Goal: Transaction & Acquisition: Purchase product/service

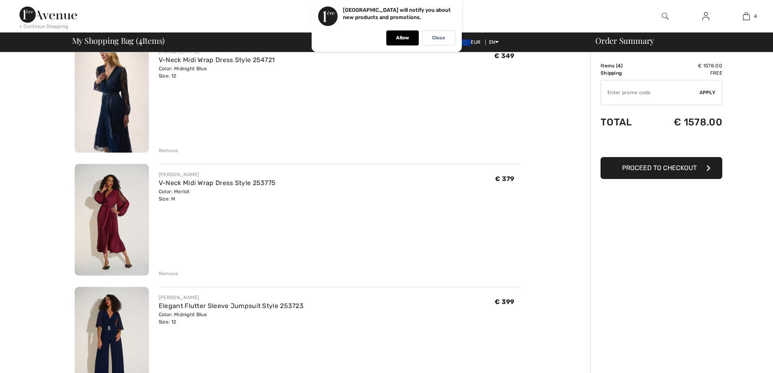
scroll to position [81, 0]
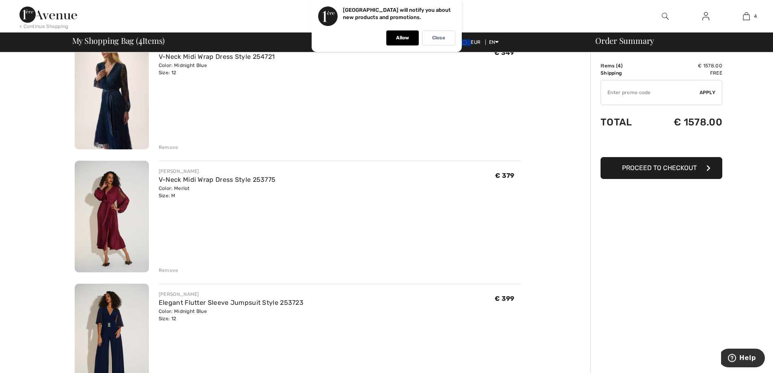
click at [124, 115] on img at bounding box center [112, 94] width 74 height 112
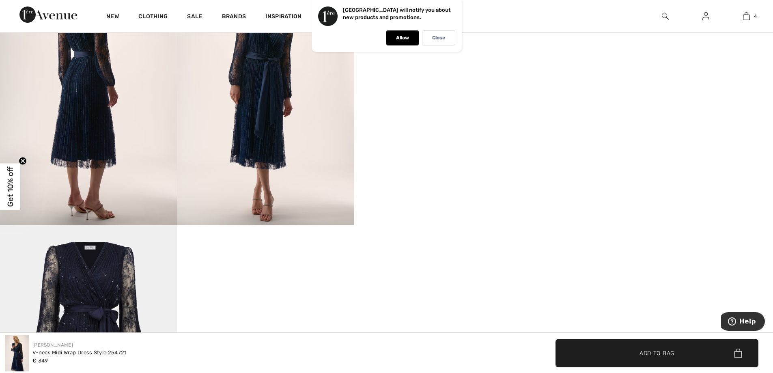
scroll to position [446, 0]
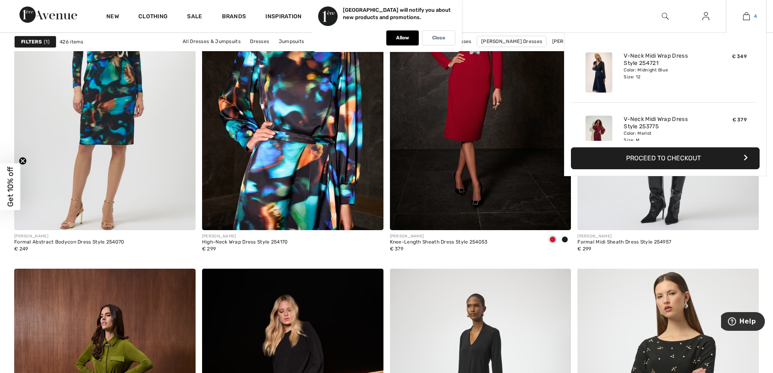
click at [746, 18] on img at bounding box center [746, 16] width 7 height 10
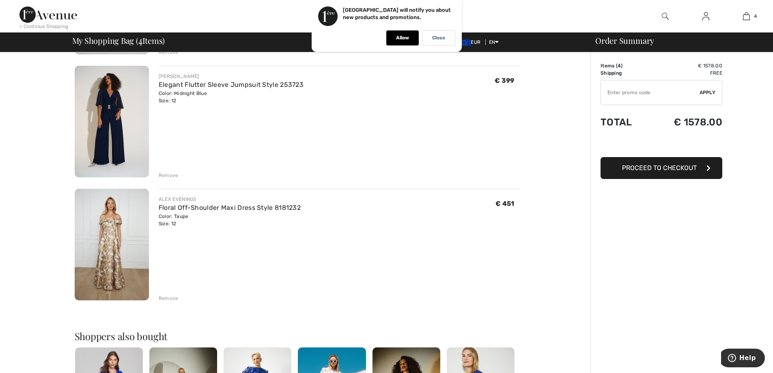
scroll to position [325, 0]
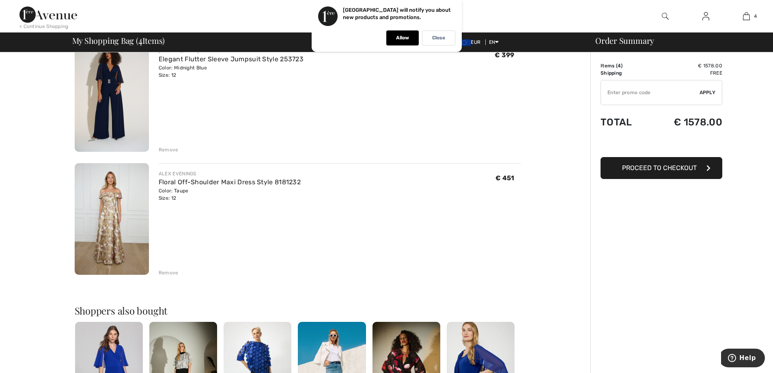
click at [168, 274] on div "Remove" at bounding box center [169, 272] width 20 height 7
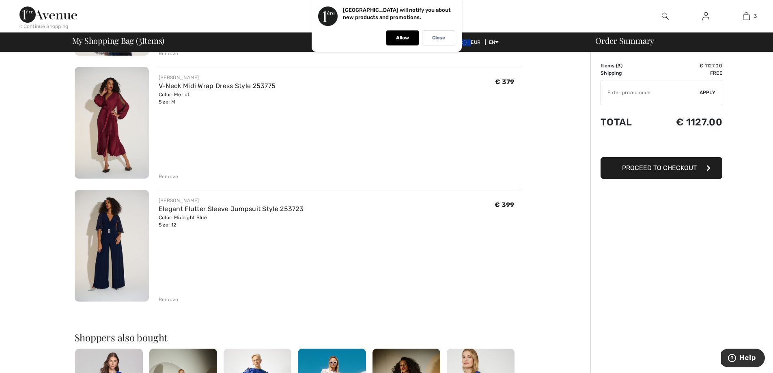
scroll to position [162, 0]
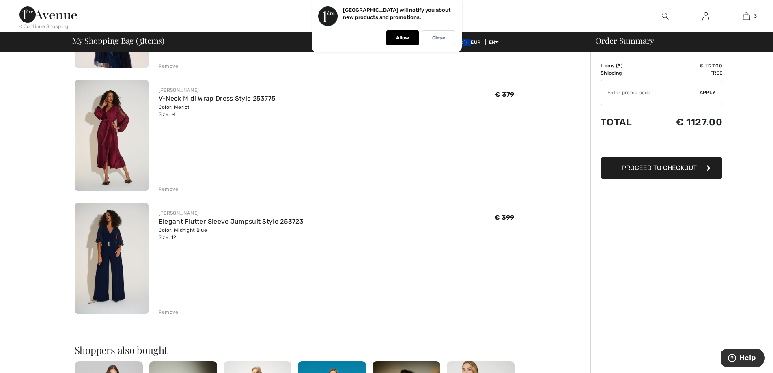
click at [106, 260] on img at bounding box center [112, 259] width 74 height 112
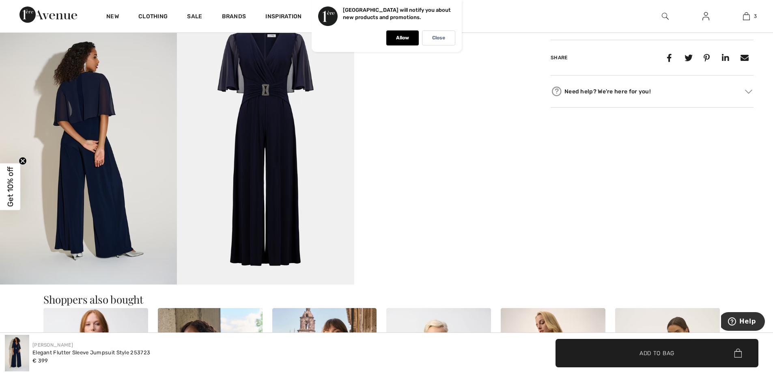
scroll to position [406, 0]
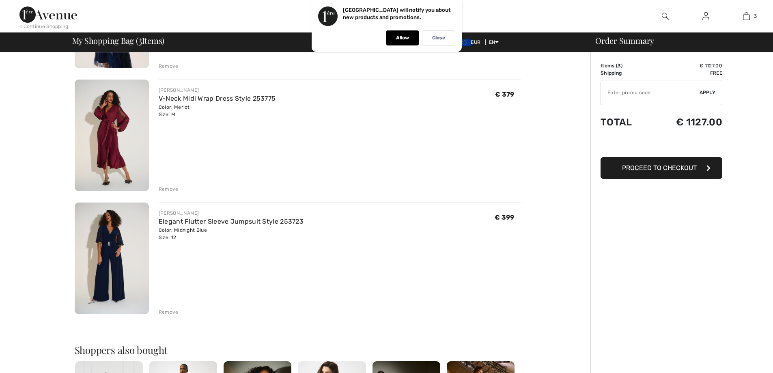
scroll to position [162, 0]
click at [171, 312] on div "Remove" at bounding box center [169, 311] width 20 height 7
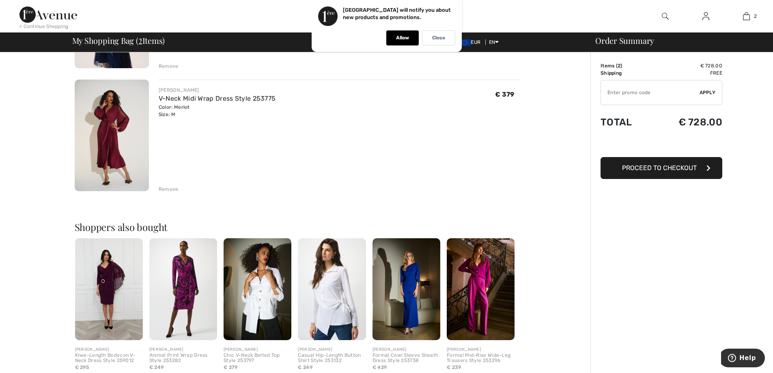
click at [113, 117] on img at bounding box center [112, 136] width 74 height 112
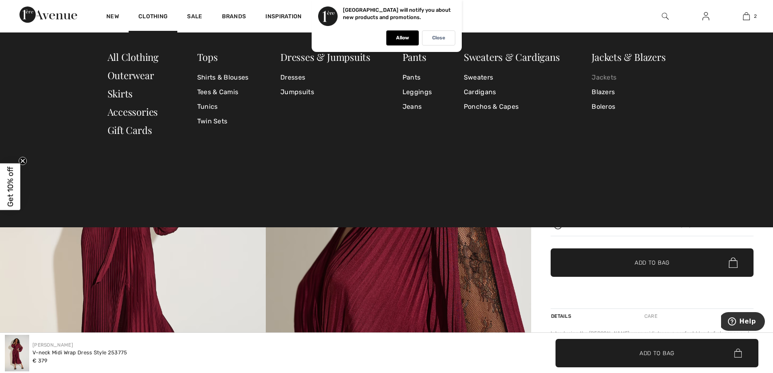
click at [601, 80] on link "Jackets" at bounding box center [629, 77] width 74 height 15
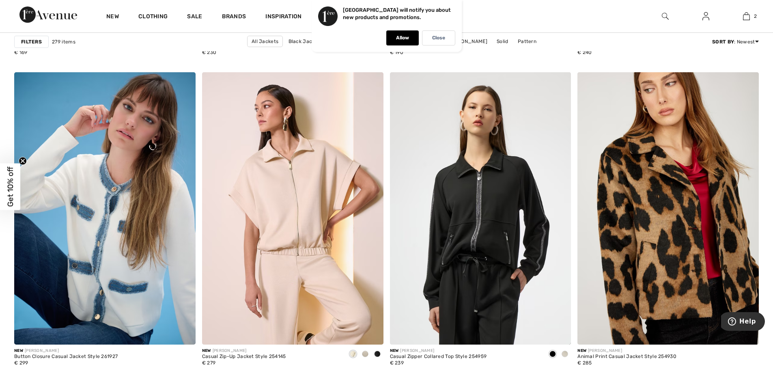
scroll to position [974, 0]
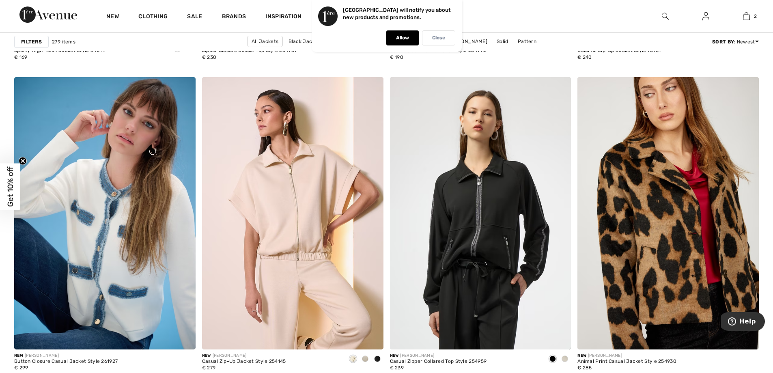
click at [427, 39] on div "Close" at bounding box center [438, 37] width 33 height 15
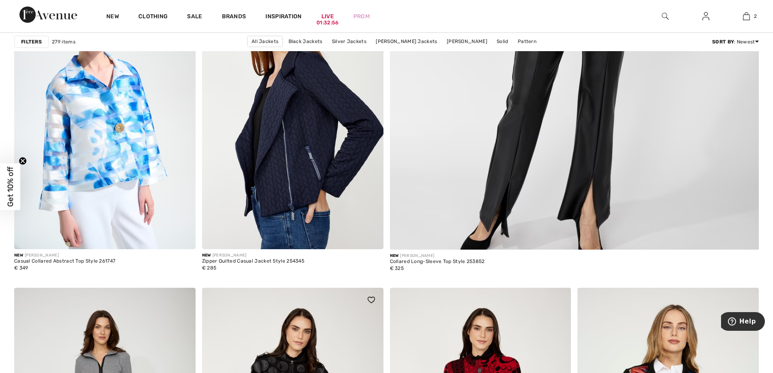
scroll to position [446, 0]
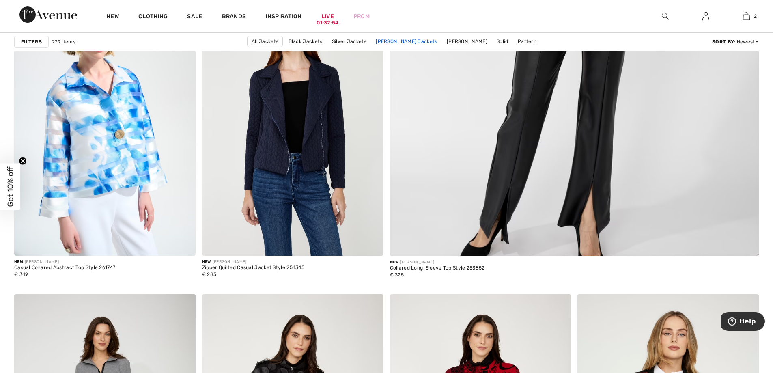
click at [392, 40] on link "Joseph Ribkoff Jackets" at bounding box center [406, 41] width 69 height 11
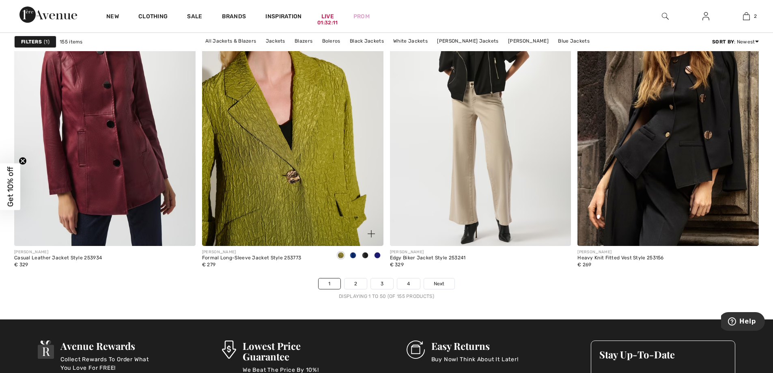
scroll to position [4546, 0]
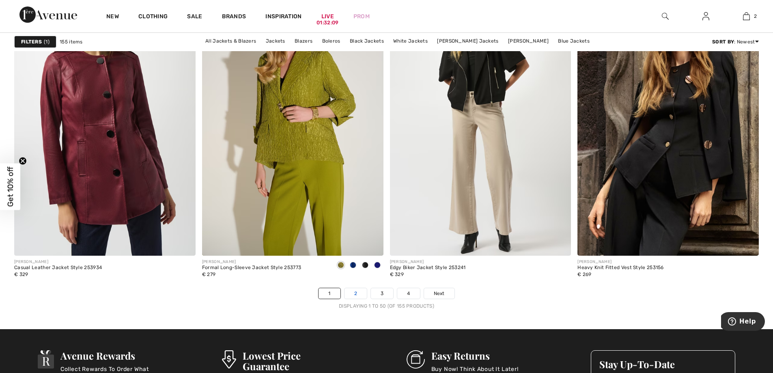
click at [352, 294] on link "2" at bounding box center [356, 293] width 22 height 11
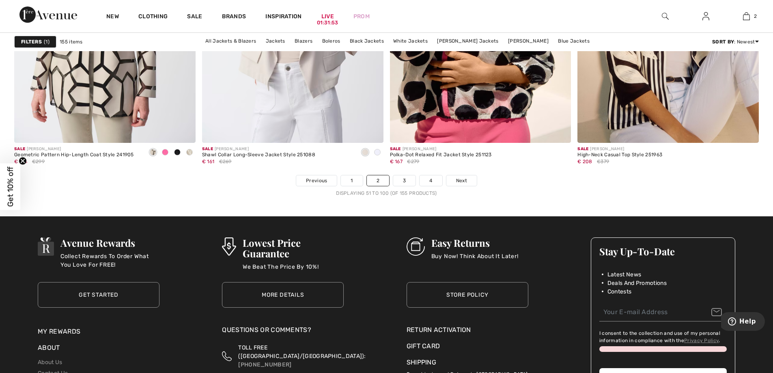
scroll to position [4749, 0]
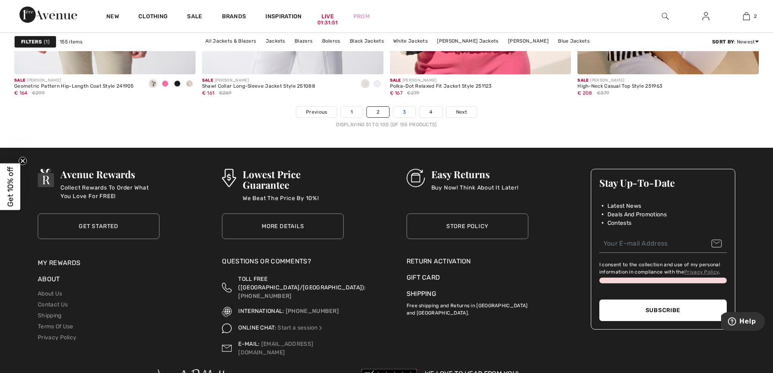
click at [411, 113] on link "3" at bounding box center [404, 112] width 22 height 11
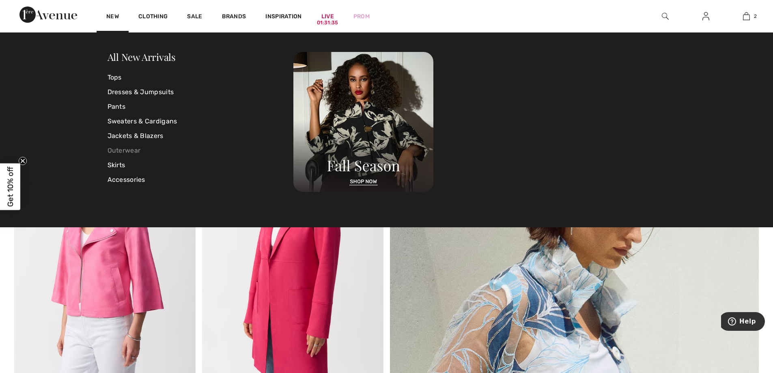
click at [126, 151] on link "Outerwear" at bounding box center [201, 150] width 186 height 15
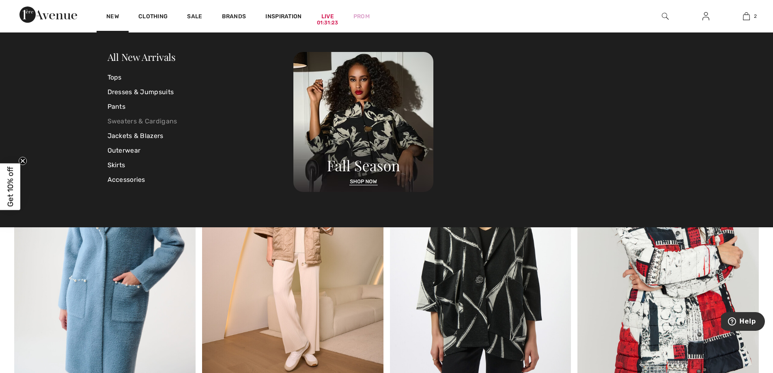
click at [129, 119] on link "Sweaters & Cardigans" at bounding box center [201, 121] width 186 height 15
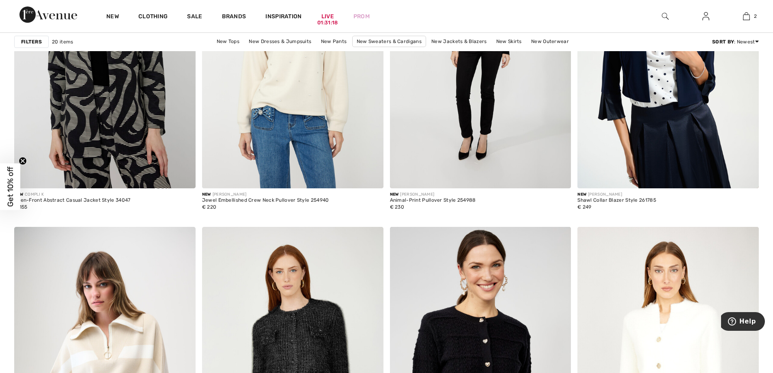
scroll to position [812, 0]
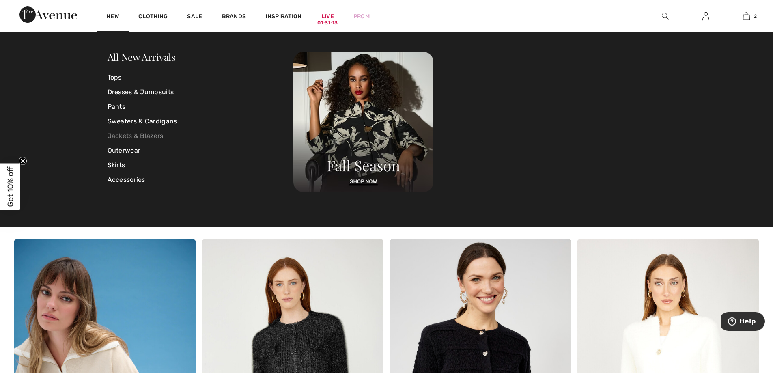
click at [125, 138] on link "Jackets & Blazers" at bounding box center [201, 136] width 186 height 15
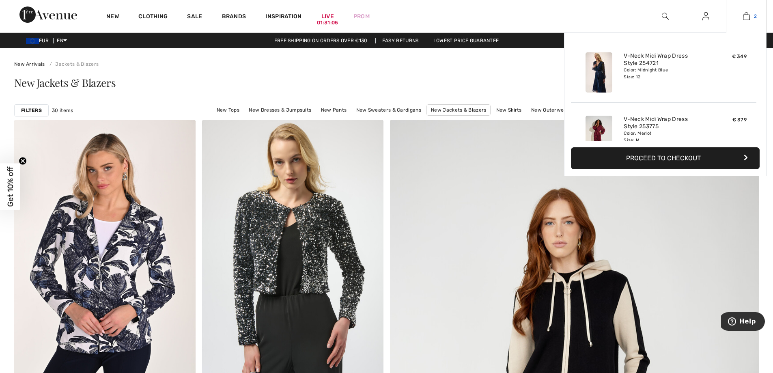
click at [745, 16] on img at bounding box center [746, 16] width 7 height 10
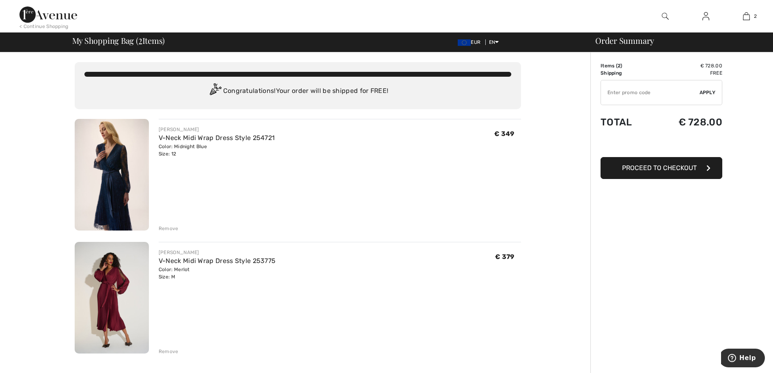
click at [125, 177] on img at bounding box center [112, 175] width 74 height 112
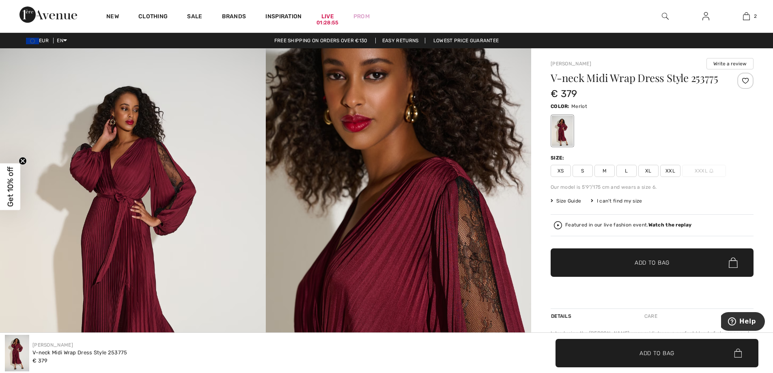
click at [558, 201] on span "Size Guide" at bounding box center [566, 200] width 30 height 7
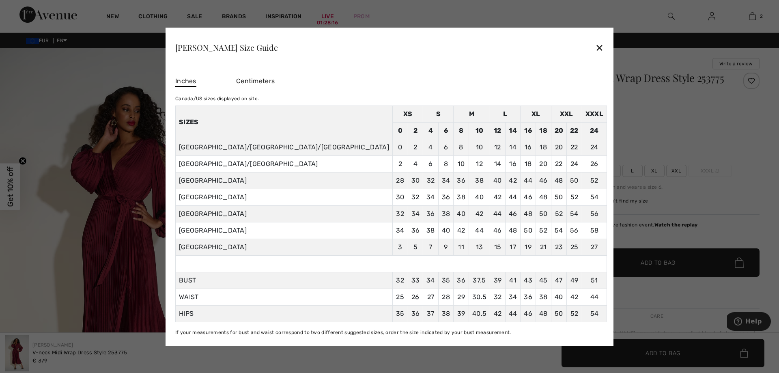
click at [595, 47] on div "✕" at bounding box center [599, 47] width 9 height 17
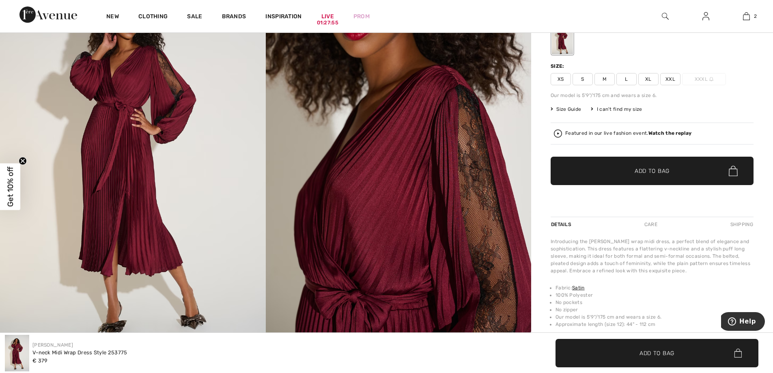
scroll to position [81, 0]
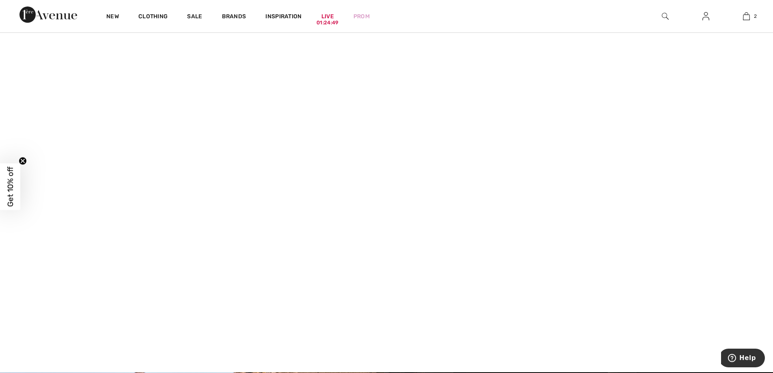
scroll to position [81, 0]
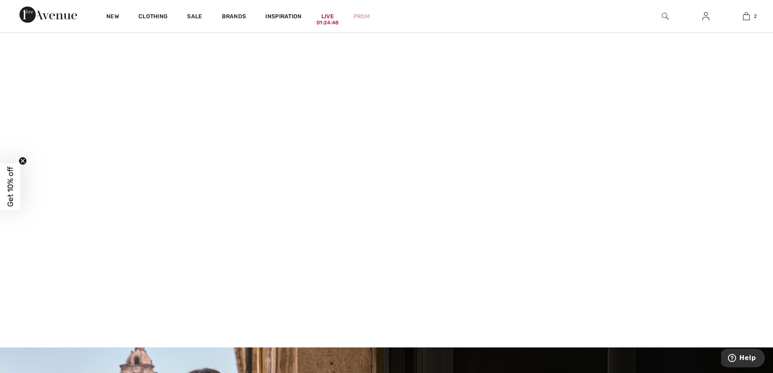
click at [189, 231] on video at bounding box center [386, 160] width 773 height 387
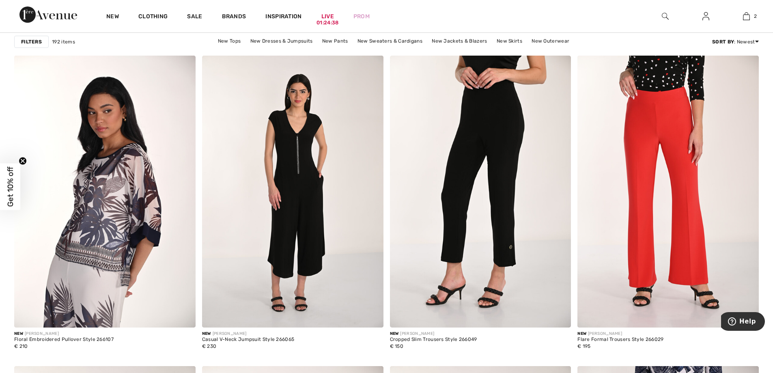
scroll to position [1502, 0]
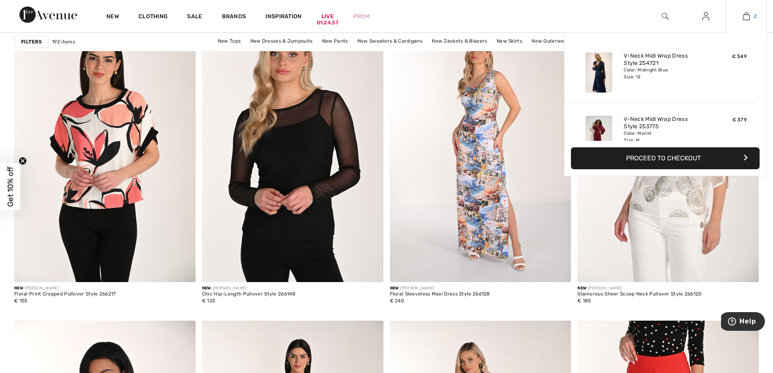
click at [747, 15] on img at bounding box center [746, 16] width 7 height 10
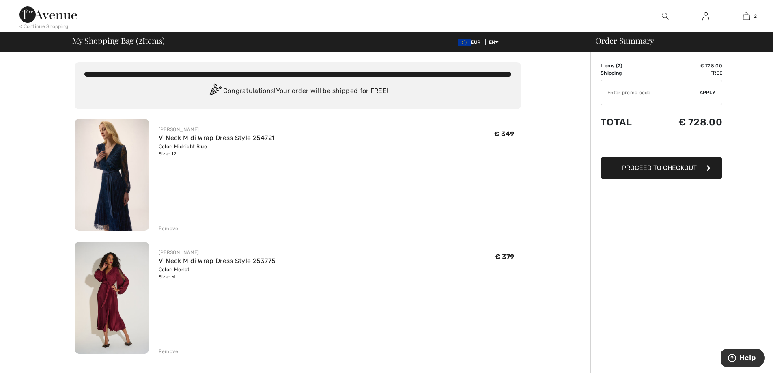
click at [112, 165] on img at bounding box center [112, 175] width 74 height 112
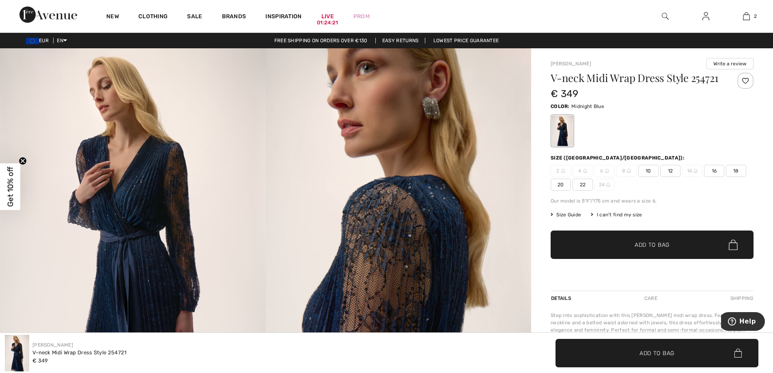
click at [647, 170] on span "10" at bounding box center [648, 171] width 20 height 12
click at [653, 242] on span "Add to Bag" at bounding box center [652, 245] width 35 height 9
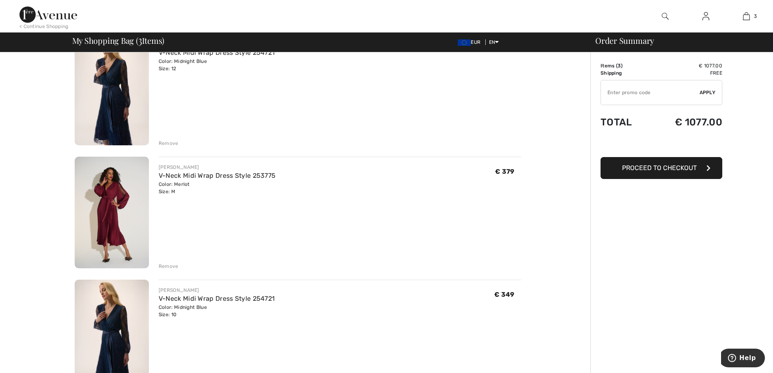
scroll to position [81, 0]
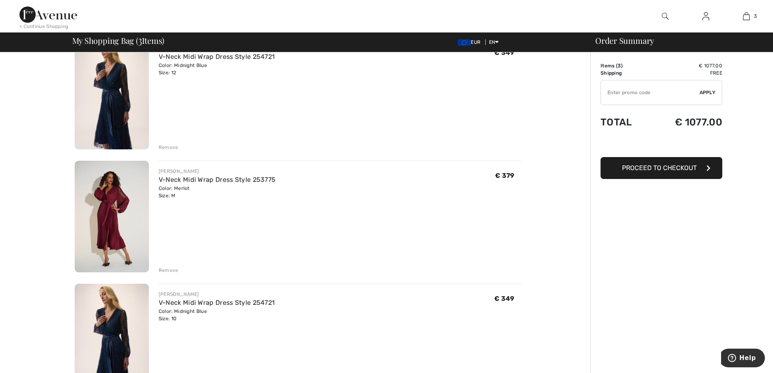
click at [108, 201] on img at bounding box center [112, 217] width 74 height 112
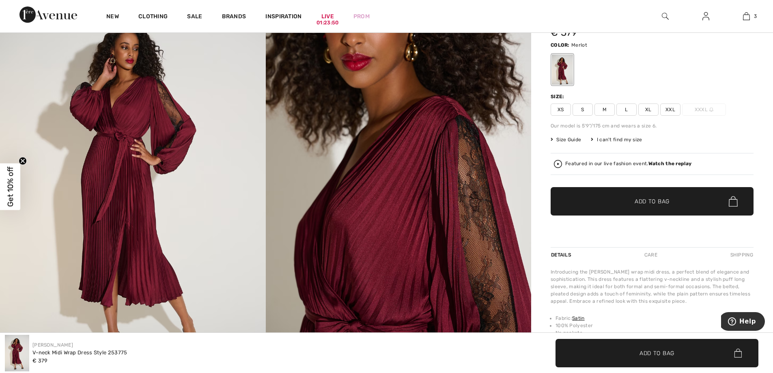
scroll to position [81, 0]
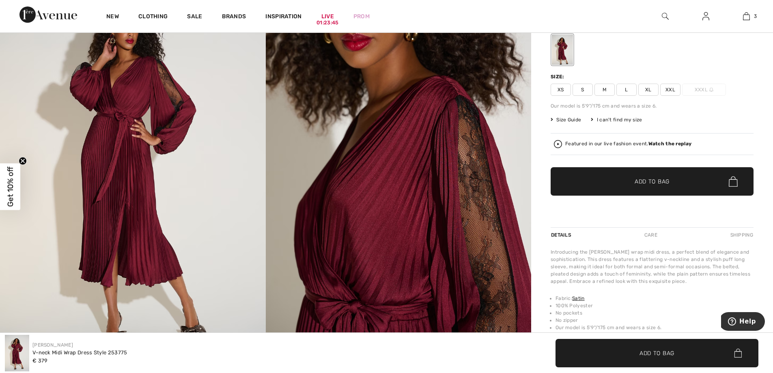
drag, startPoint x: 607, startPoint y: 90, endPoint x: 600, endPoint y: 99, distance: 11.6
click at [604, 95] on span "M" at bounding box center [605, 90] width 20 height 12
click at [659, 180] on span "Add to Bag" at bounding box center [652, 181] width 35 height 9
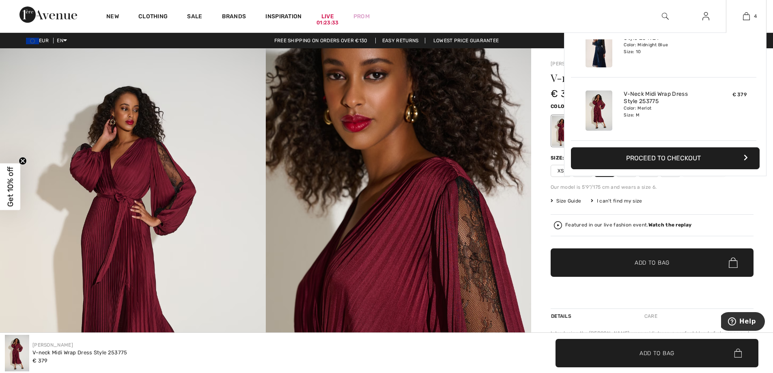
scroll to position [41, 0]
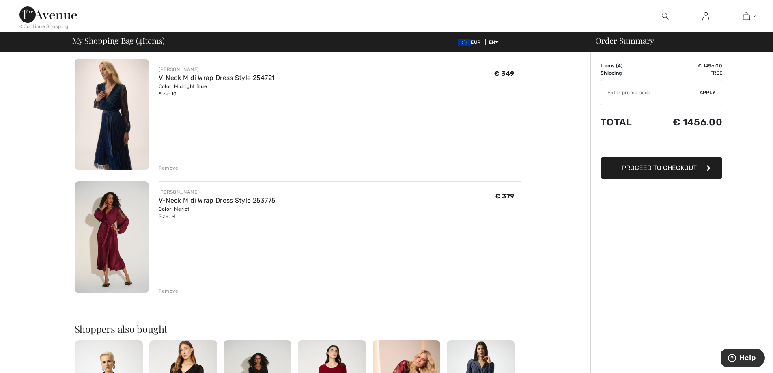
scroll to position [325, 0]
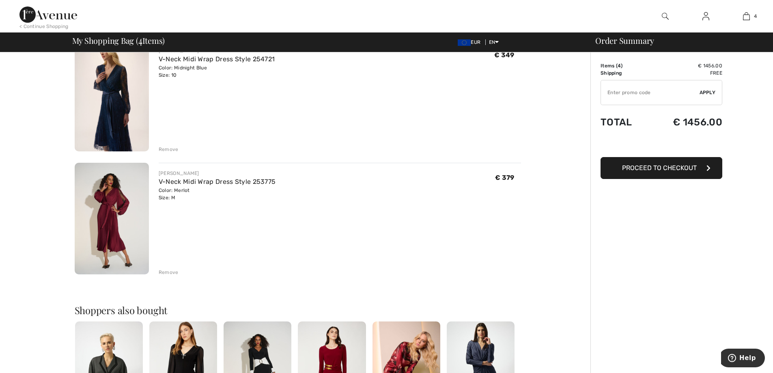
click at [166, 272] on div "Remove" at bounding box center [169, 272] width 20 height 7
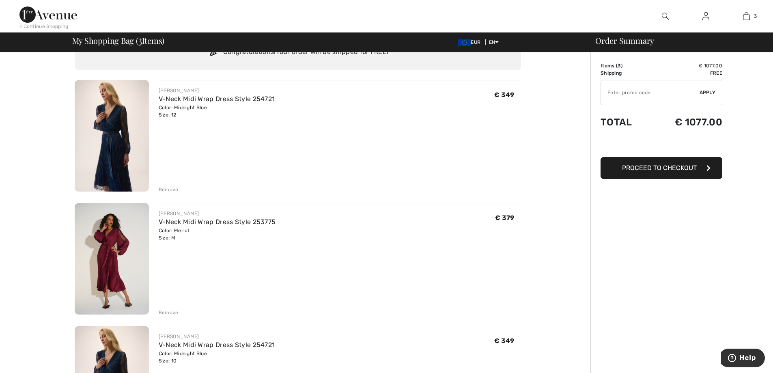
scroll to position [0, 0]
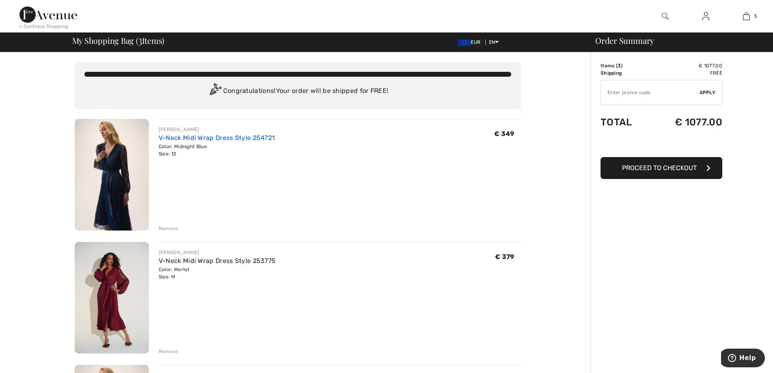
click at [205, 138] on link "V-Neck Midi Wrap Dress Style 254721" at bounding box center [217, 138] width 116 height 8
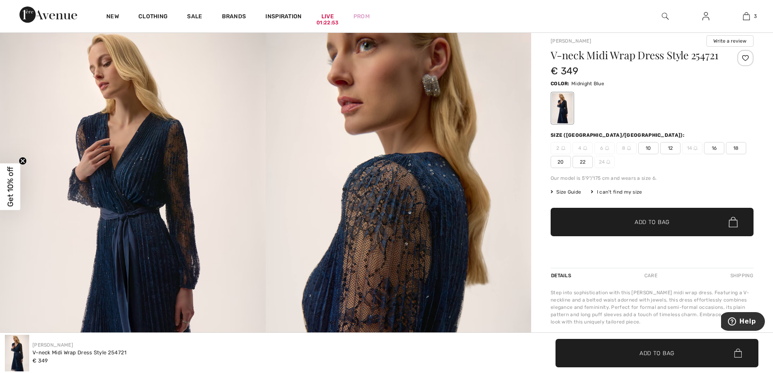
scroll to position [41, 0]
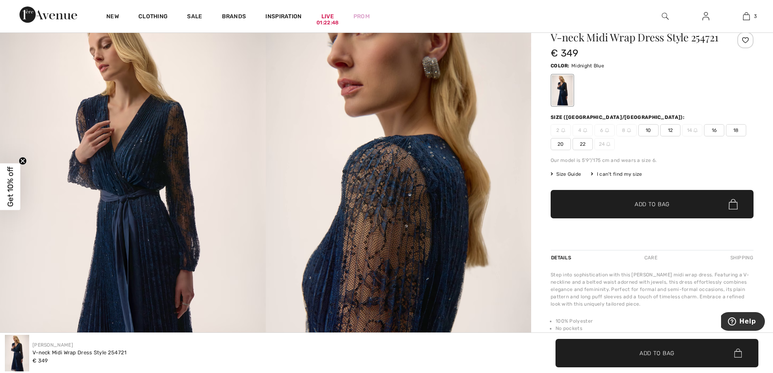
click at [572, 174] on span "Size Guide" at bounding box center [566, 173] width 30 height 7
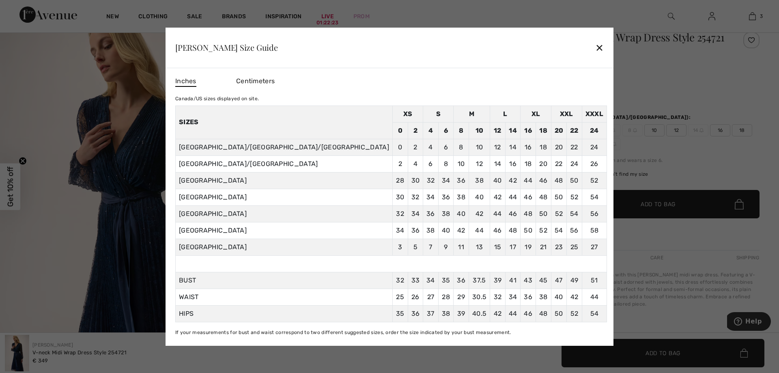
click at [595, 49] on div "✕" at bounding box center [599, 47] width 9 height 17
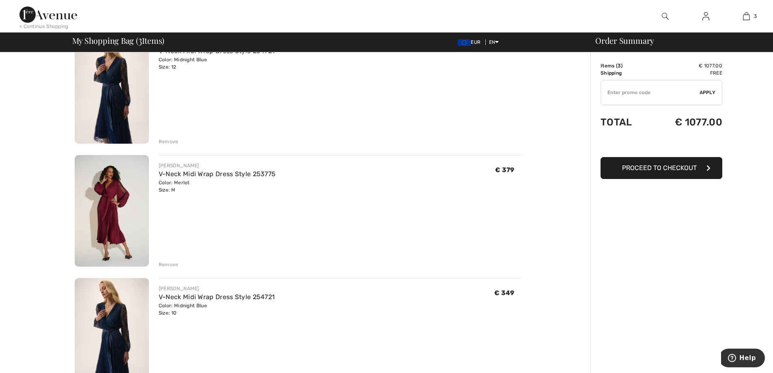
scroll to position [41, 0]
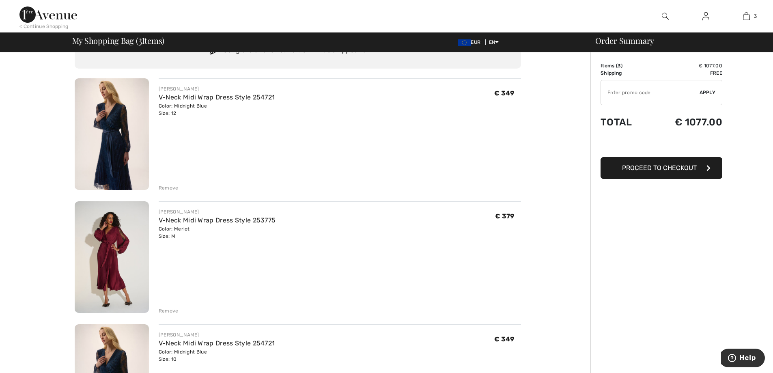
click at [174, 188] on div "Remove" at bounding box center [169, 187] width 20 height 7
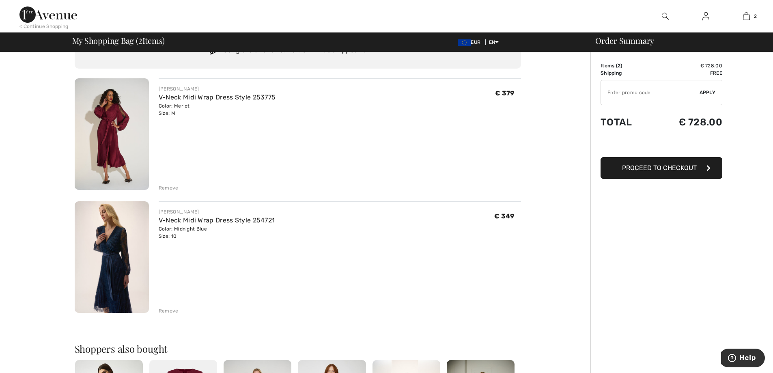
click at [128, 249] on img at bounding box center [112, 257] width 74 height 112
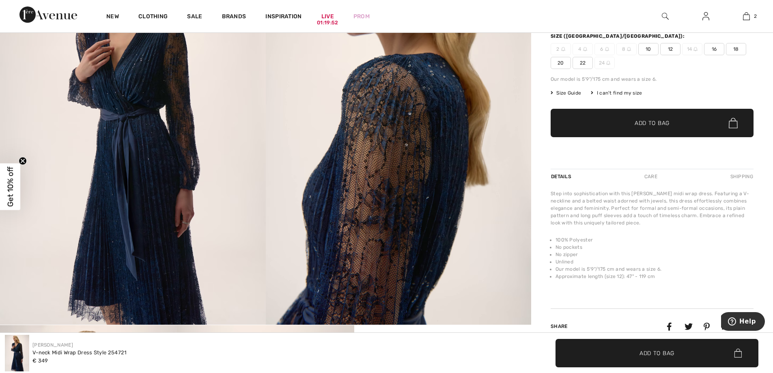
scroll to position [81, 0]
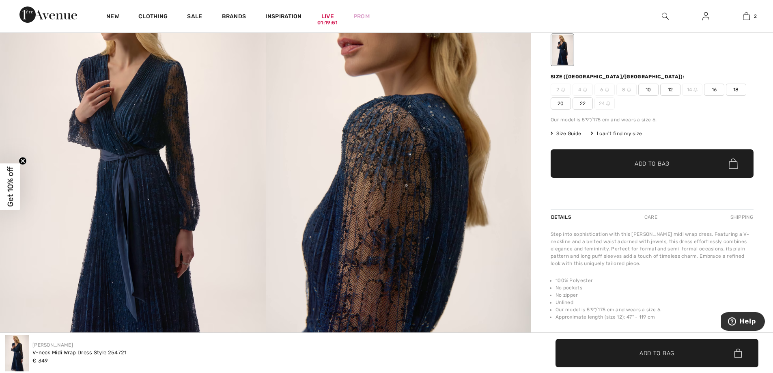
click at [567, 132] on span "Size Guide" at bounding box center [566, 133] width 30 height 7
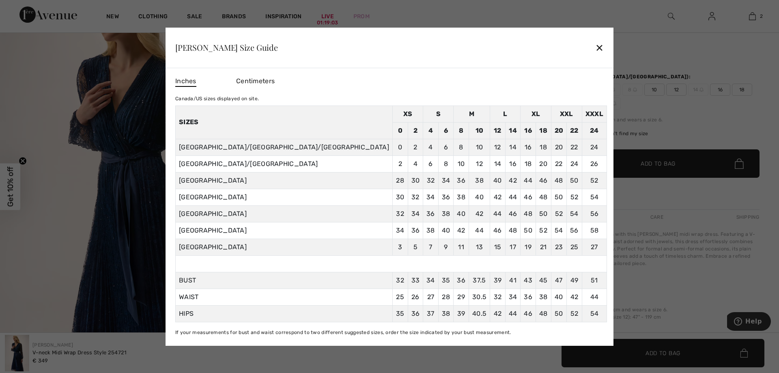
click at [595, 47] on div "✕" at bounding box center [599, 47] width 9 height 17
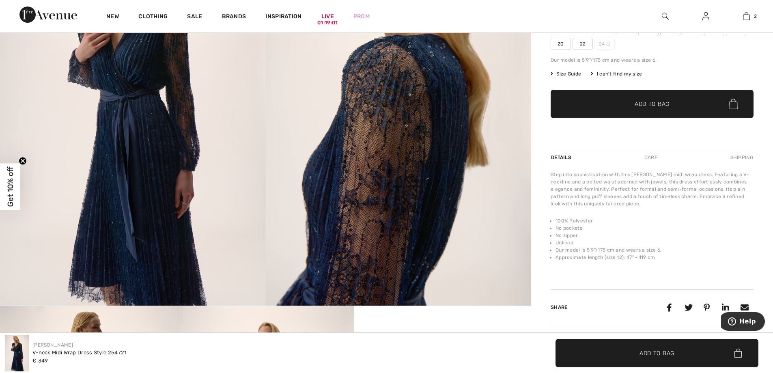
scroll to position [162, 0]
